Goal: Task Accomplishment & Management: Manage account settings

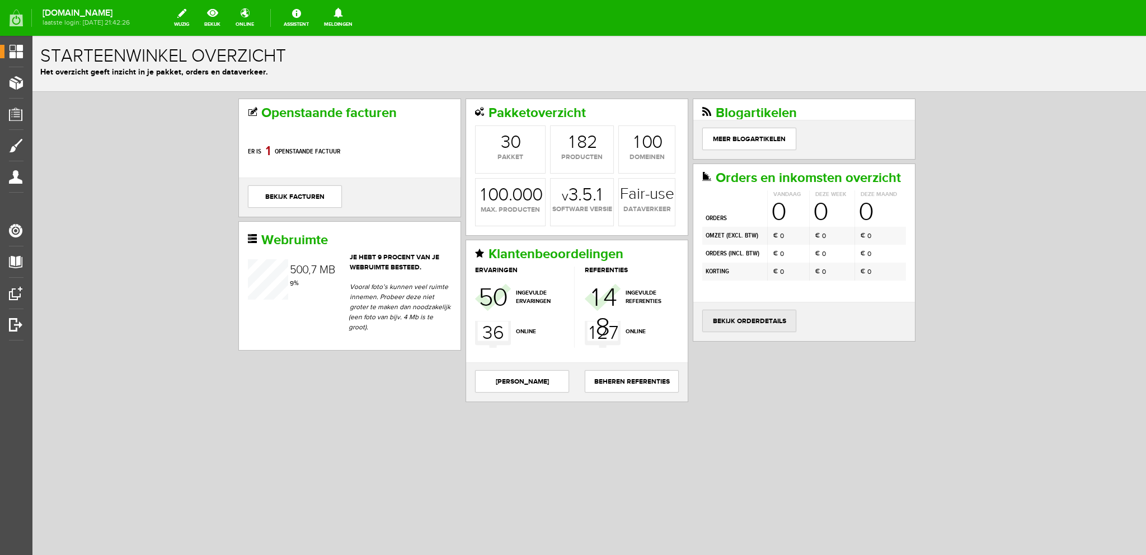
click at [761, 314] on link "bekijk orderdetails" at bounding box center [749, 321] width 94 height 22
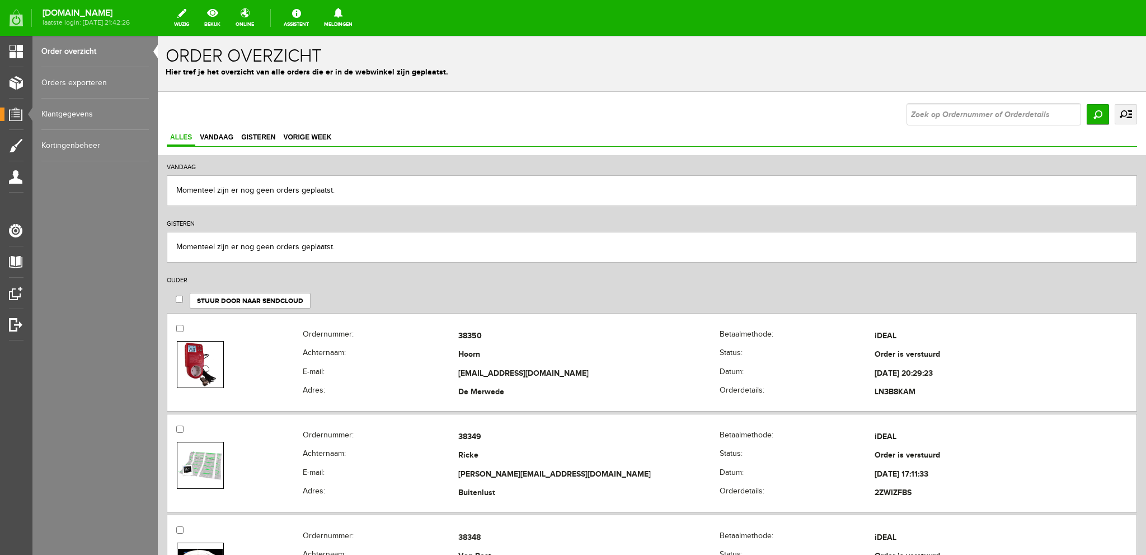
click at [1115, 114] on link "uitgebreid zoeken" at bounding box center [1126, 114] width 22 height 20
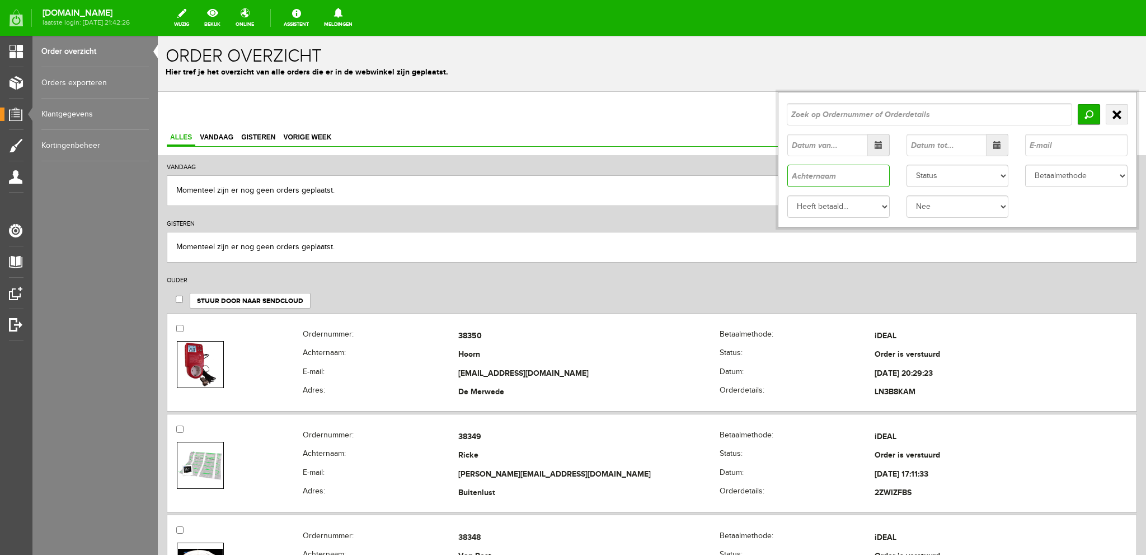
click at [819, 174] on input "text" at bounding box center [838, 176] width 102 height 22
click at [1081, 113] on input "Zoeken" at bounding box center [1089, 114] width 22 height 20
click at [1081, 112] on input "Zoeken" at bounding box center [1089, 114] width 22 height 20
click at [787, 177] on input "Dijk" at bounding box center [838, 176] width 102 height 22
type input "van Dijk"
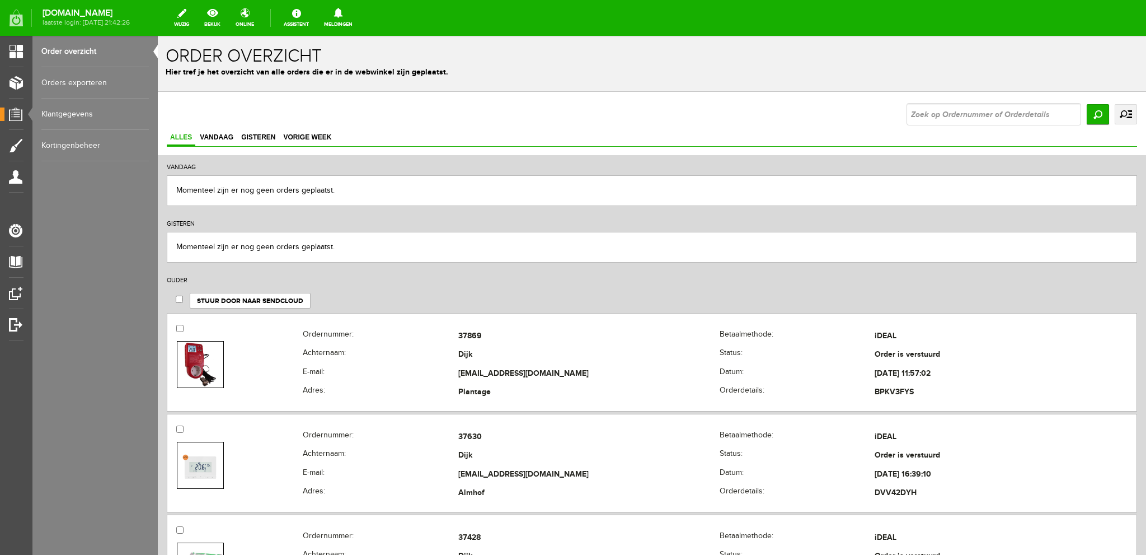
click at [1118, 112] on link "uitgebreid zoeken" at bounding box center [1126, 114] width 22 height 20
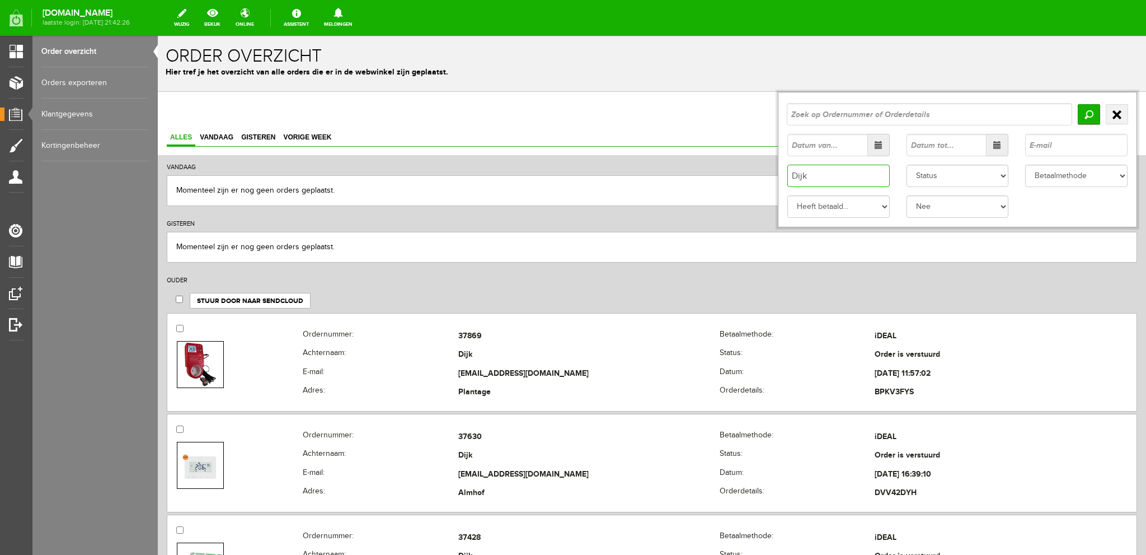
click at [787, 176] on input "Dijk" at bounding box center [838, 176] width 102 height 22
type input "van Dijk"
click at [1078, 114] on input "Zoeken" at bounding box center [1089, 114] width 22 height 20
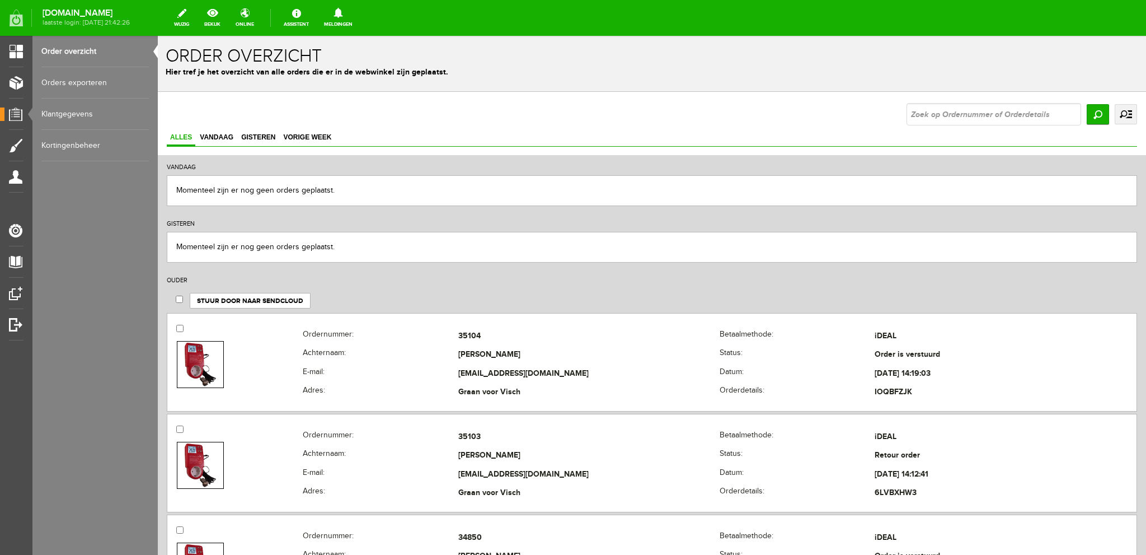
click at [1115, 114] on link "uitgebreid zoeken" at bounding box center [1126, 114] width 22 height 20
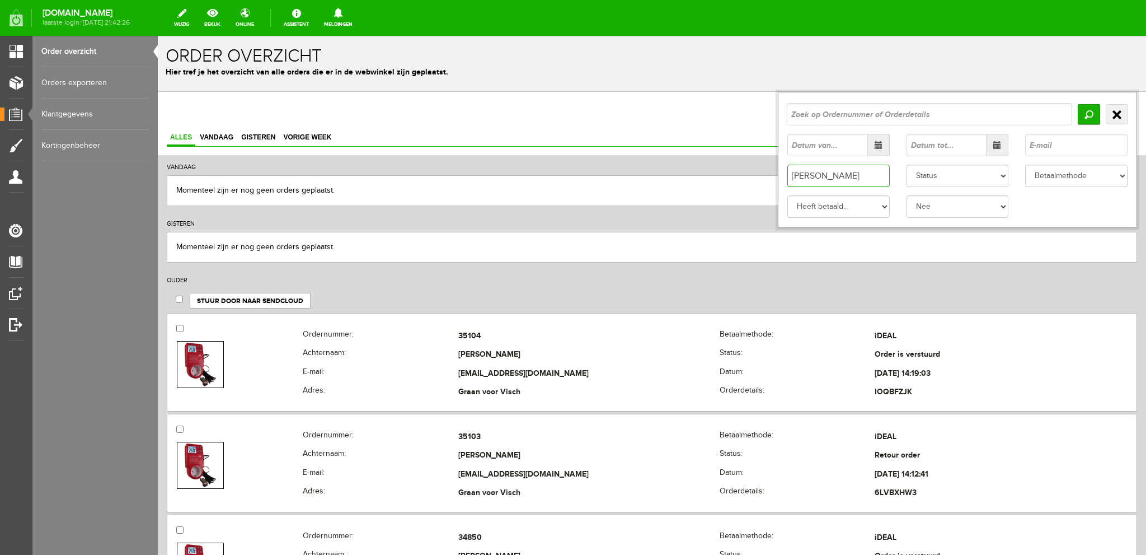
drag, startPoint x: 799, startPoint y: 176, endPoint x: 766, endPoint y: 184, distance: 33.8
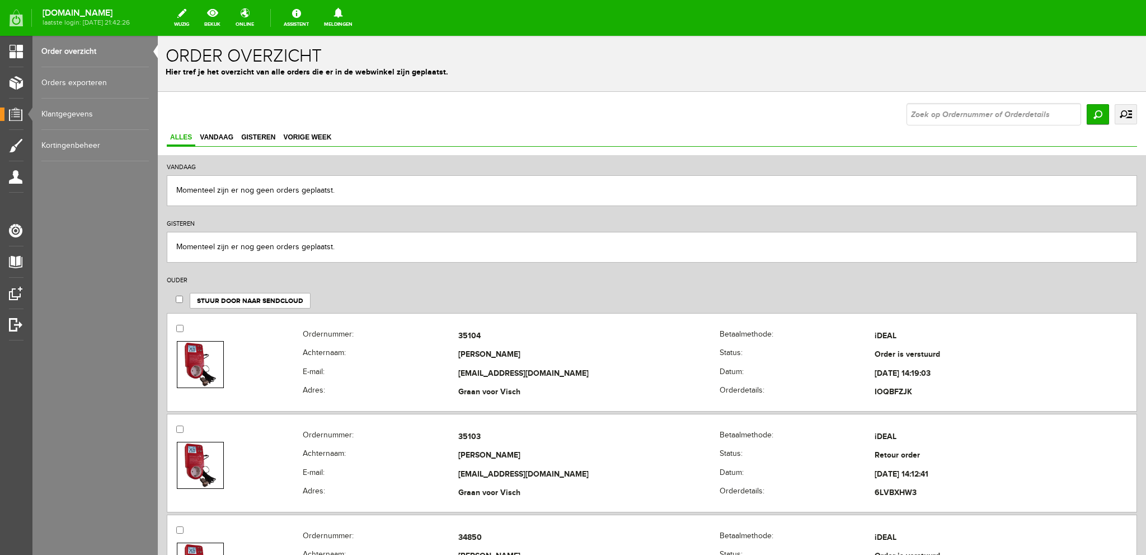
click at [1122, 114] on link "uitgebreid zoeken" at bounding box center [1126, 114] width 22 height 20
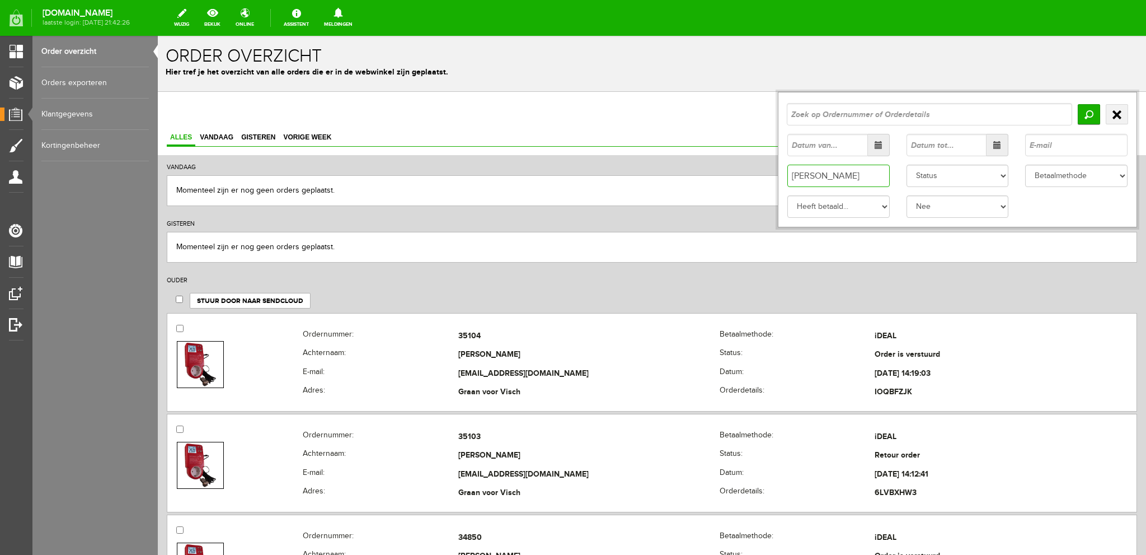
click at [801, 177] on input "van Dijk" at bounding box center [838, 176] width 102 height 22
type input "Dijk"
click at [1082, 115] on input "Zoeken" at bounding box center [1089, 114] width 22 height 20
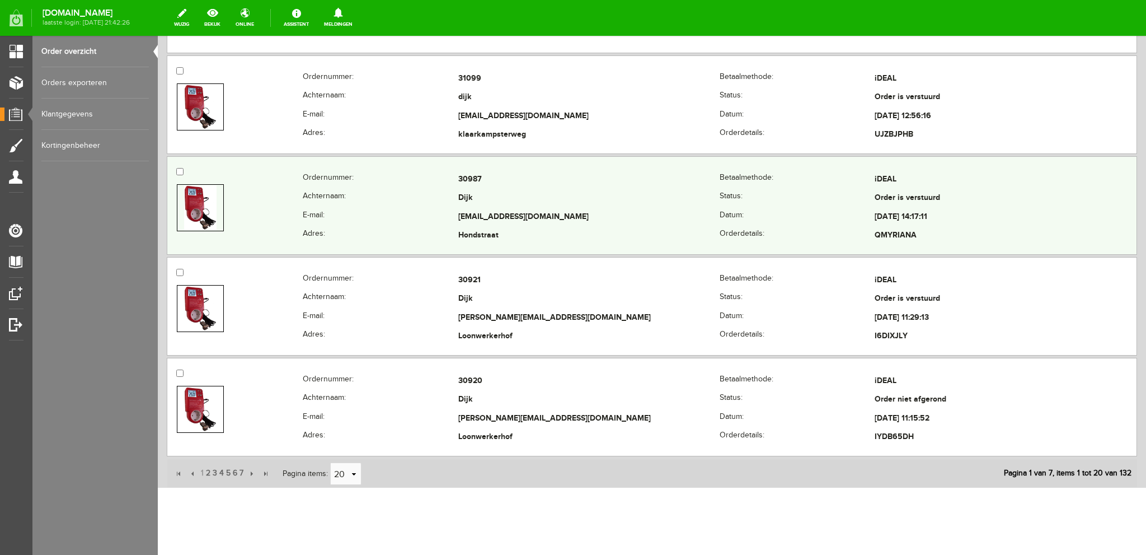
scroll to position [1881, 0]
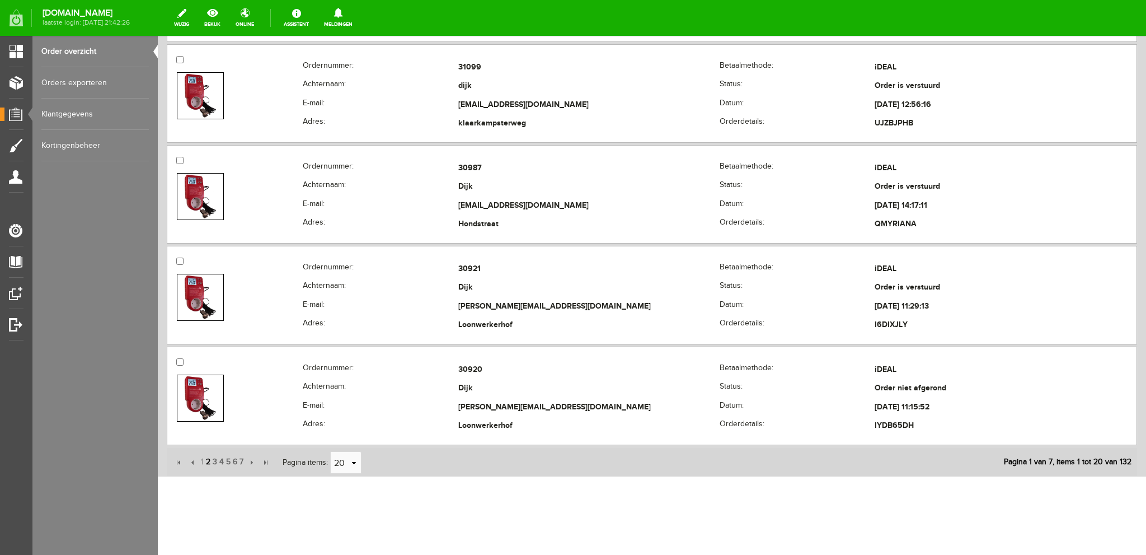
click at [208, 454] on span "2" at bounding box center [208, 462] width 7 height 22
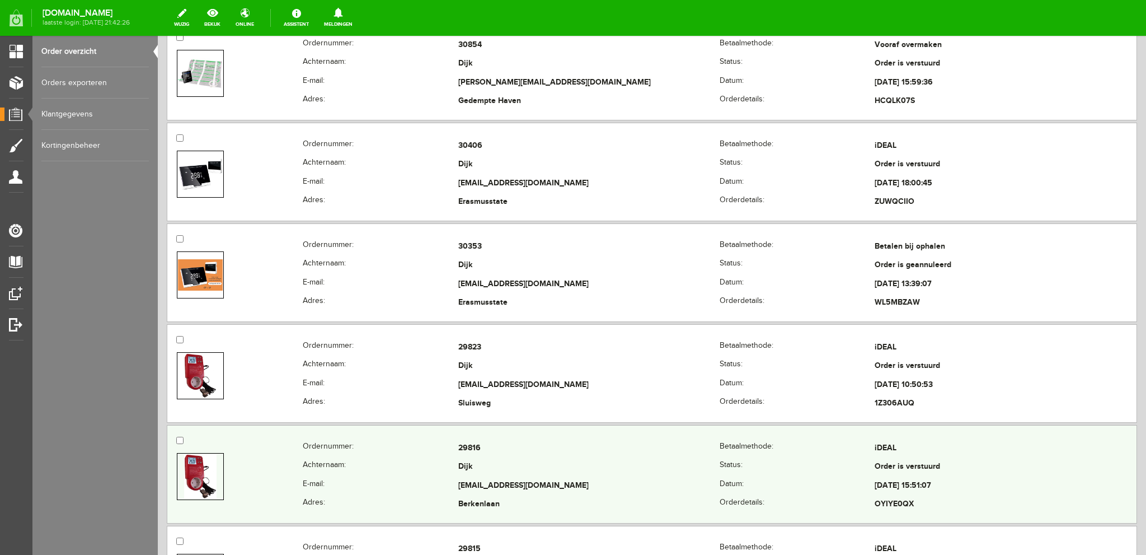
scroll to position [257, 0]
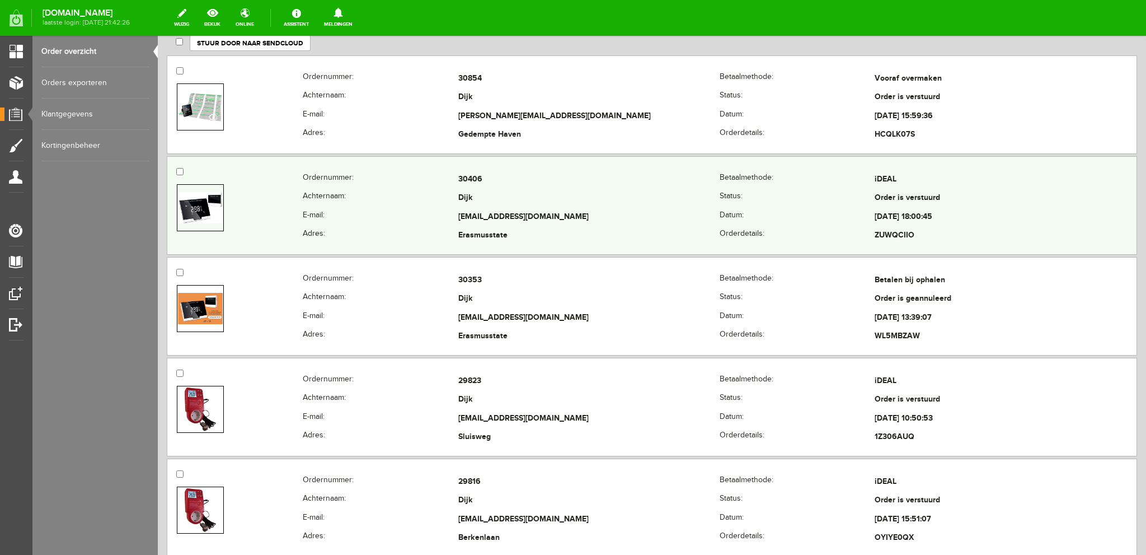
click at [429, 217] on th "E-mail:" at bounding box center [380, 217] width 155 height 19
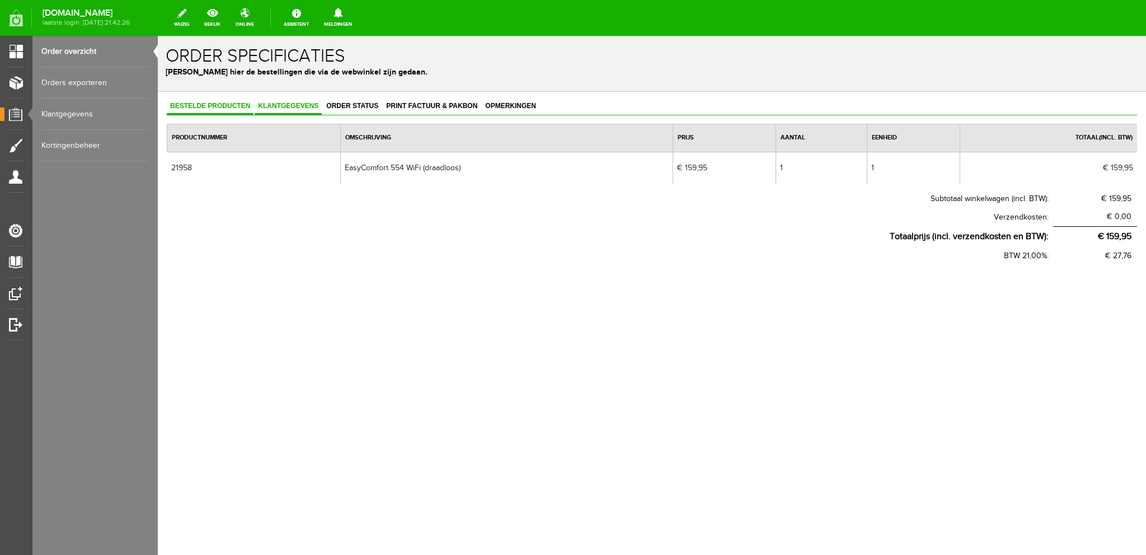
click at [286, 105] on span "Klantgegevens" at bounding box center [288, 106] width 67 height 8
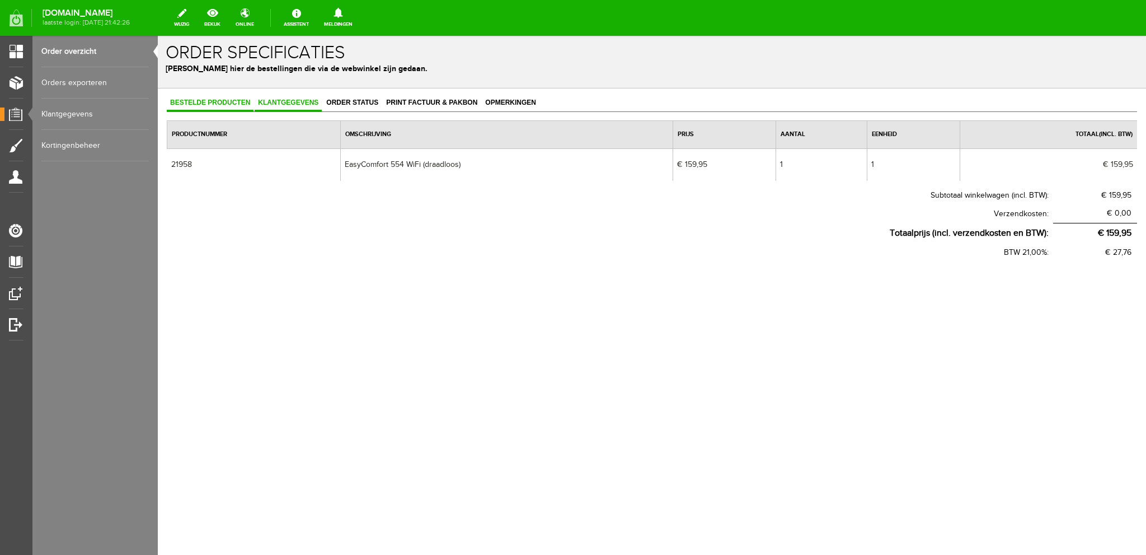
click at [288, 105] on span "Klantgegevens" at bounding box center [288, 103] width 67 height 8
click at [409, 103] on span "Print factuur & pakbon" at bounding box center [432, 103] width 98 height 8
click at [275, 100] on span "Klantgegevens" at bounding box center [288, 103] width 67 height 8
click at [441, 101] on span "Print factuur & pakbon" at bounding box center [432, 103] width 98 height 8
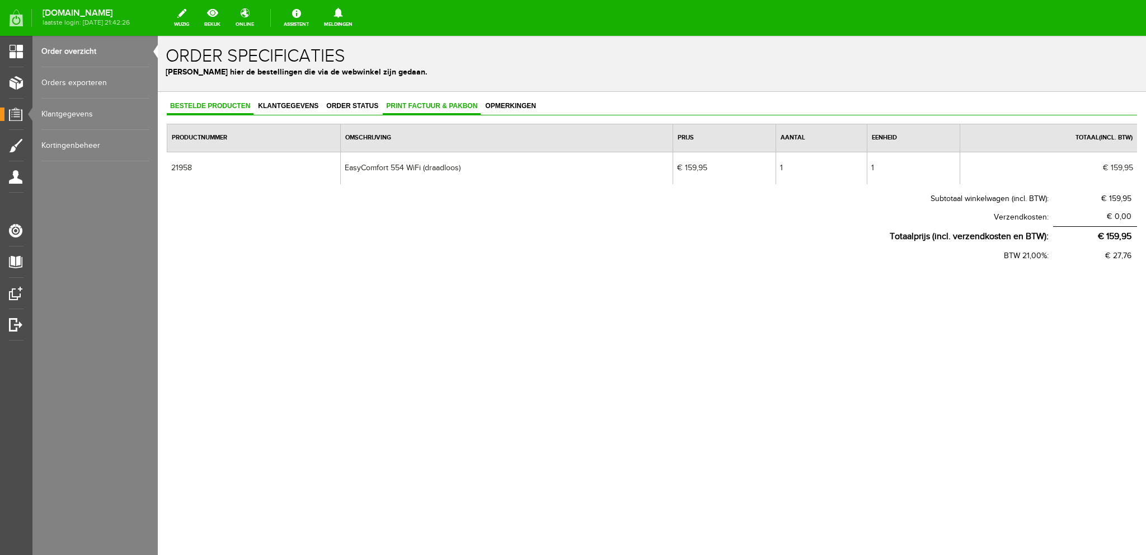
click at [412, 104] on span "Print factuur & pakbon" at bounding box center [432, 106] width 98 height 8
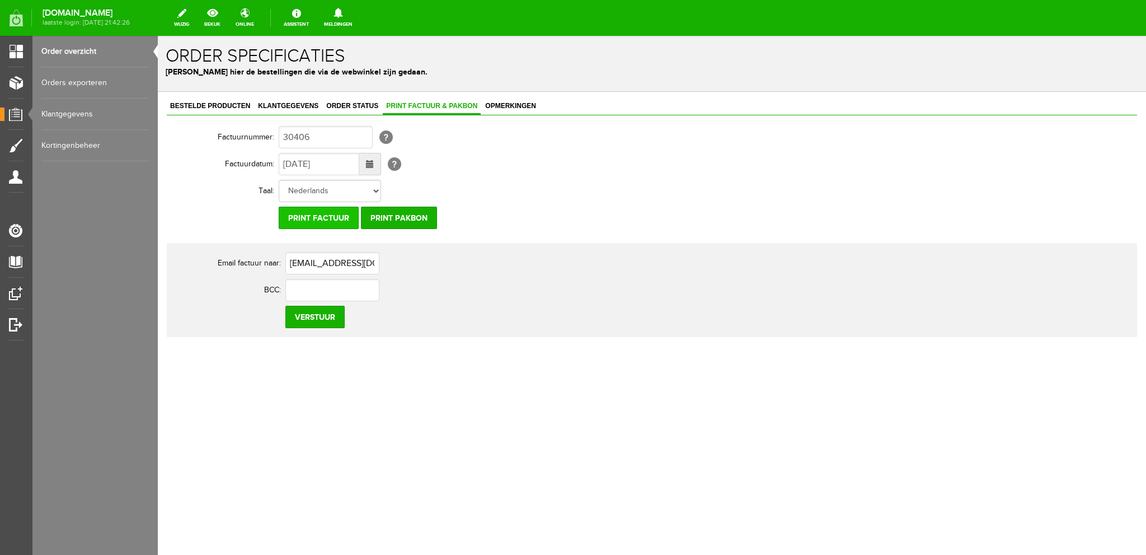
click at [320, 217] on input "Print factuur" at bounding box center [319, 218] width 80 height 22
